Goal: Contribute content: Add original content to the website for others to see

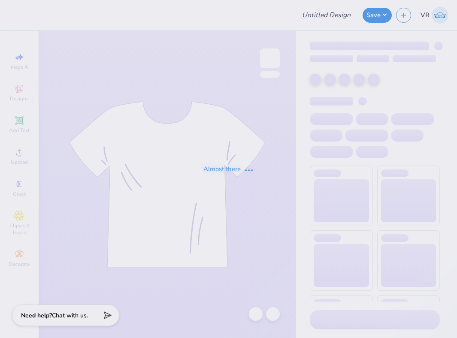
type input "SAE parent's weekend shirts"
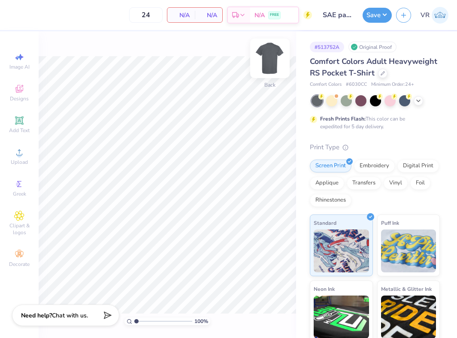
click at [275, 61] on img at bounding box center [270, 58] width 34 height 34
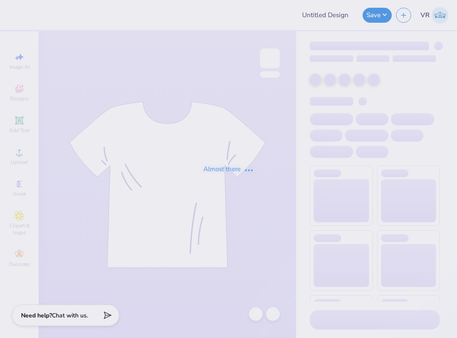
type input "AGD Sisterhood Merch"
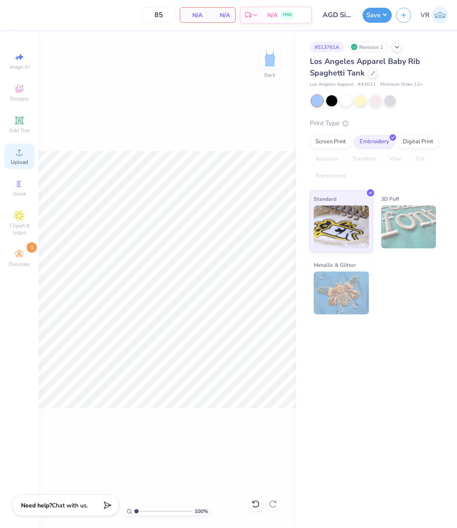
click at [24, 157] on icon at bounding box center [19, 152] width 10 height 10
type input "2.97"
click at [269, 241] on input "8.93" at bounding box center [264, 240] width 31 height 12
type input "8.97"
type input "5.91"
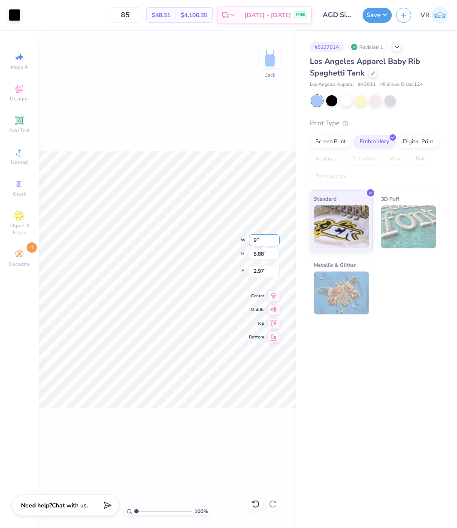
type input "2.95"
